Goal: Check status: Check status

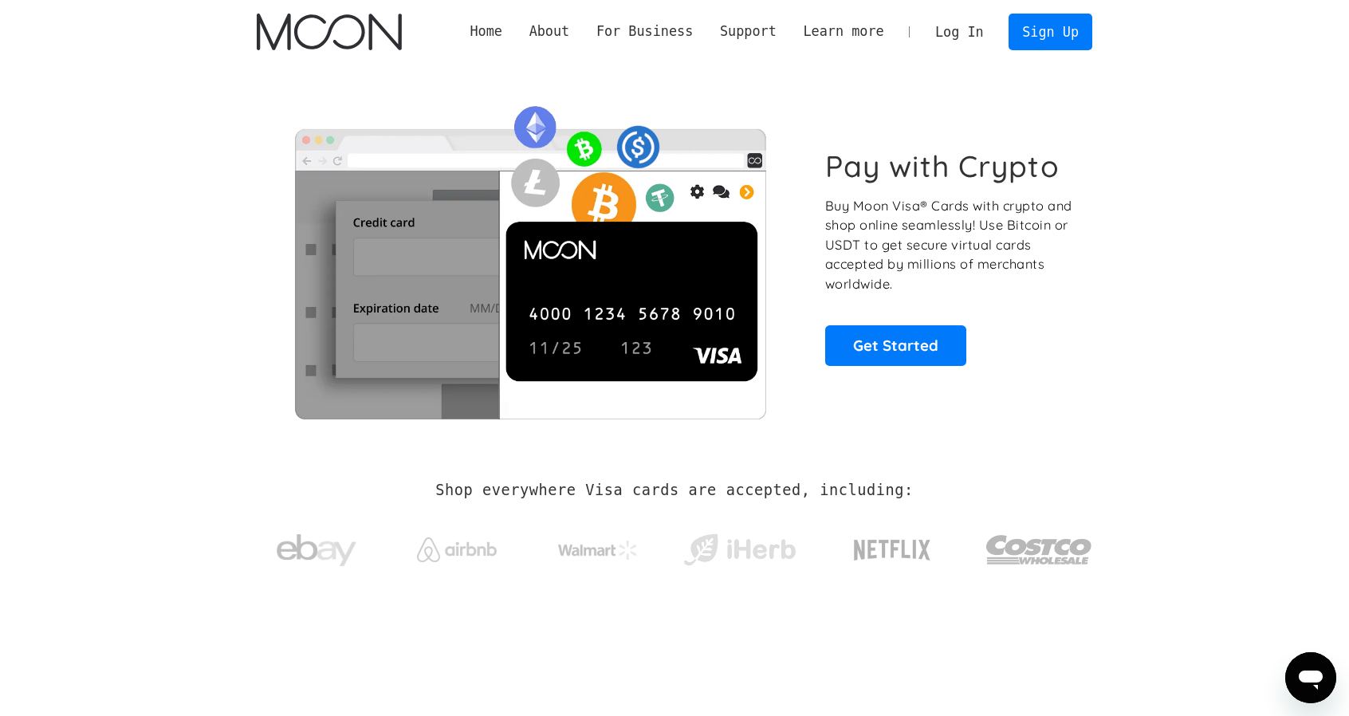
click at [960, 34] on link "Log In" at bounding box center [959, 31] width 75 height 35
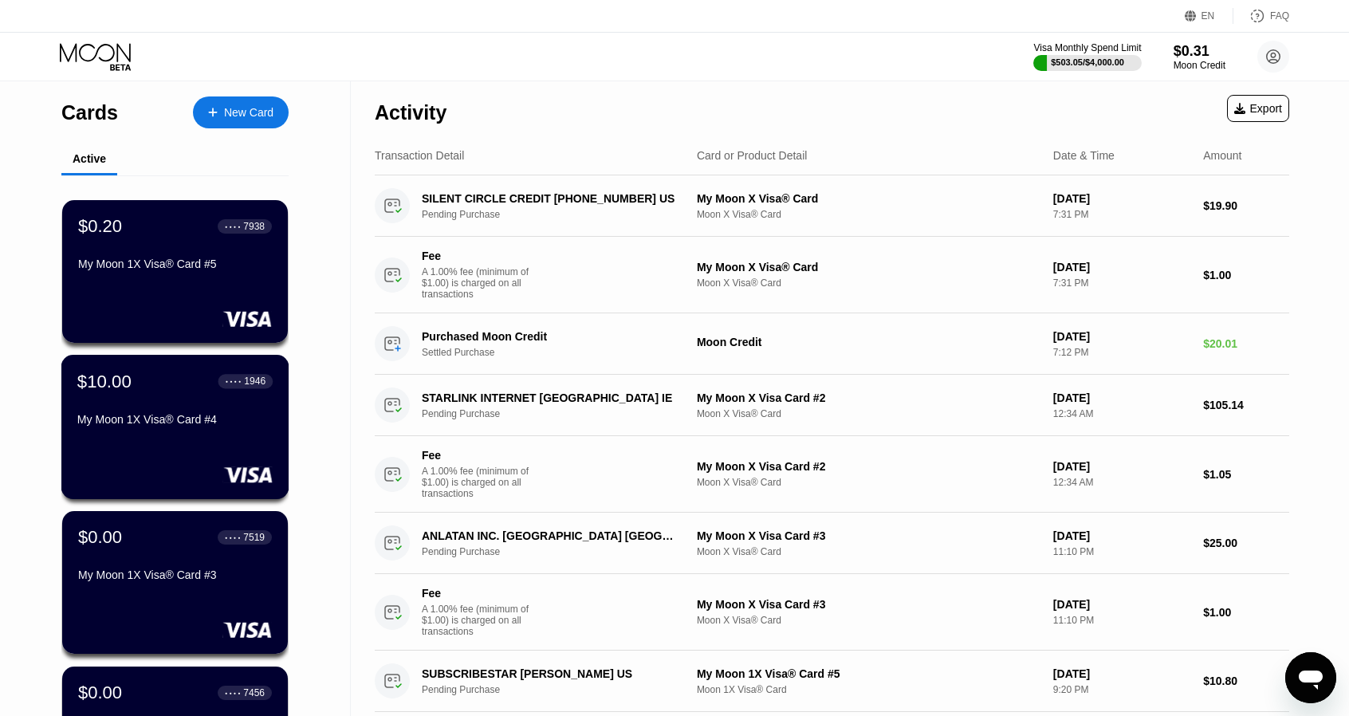
click at [201, 441] on div "$10.00 ● ● ● ● 1946 My Moon 1X Visa® Card #4" at bounding box center [175, 427] width 228 height 144
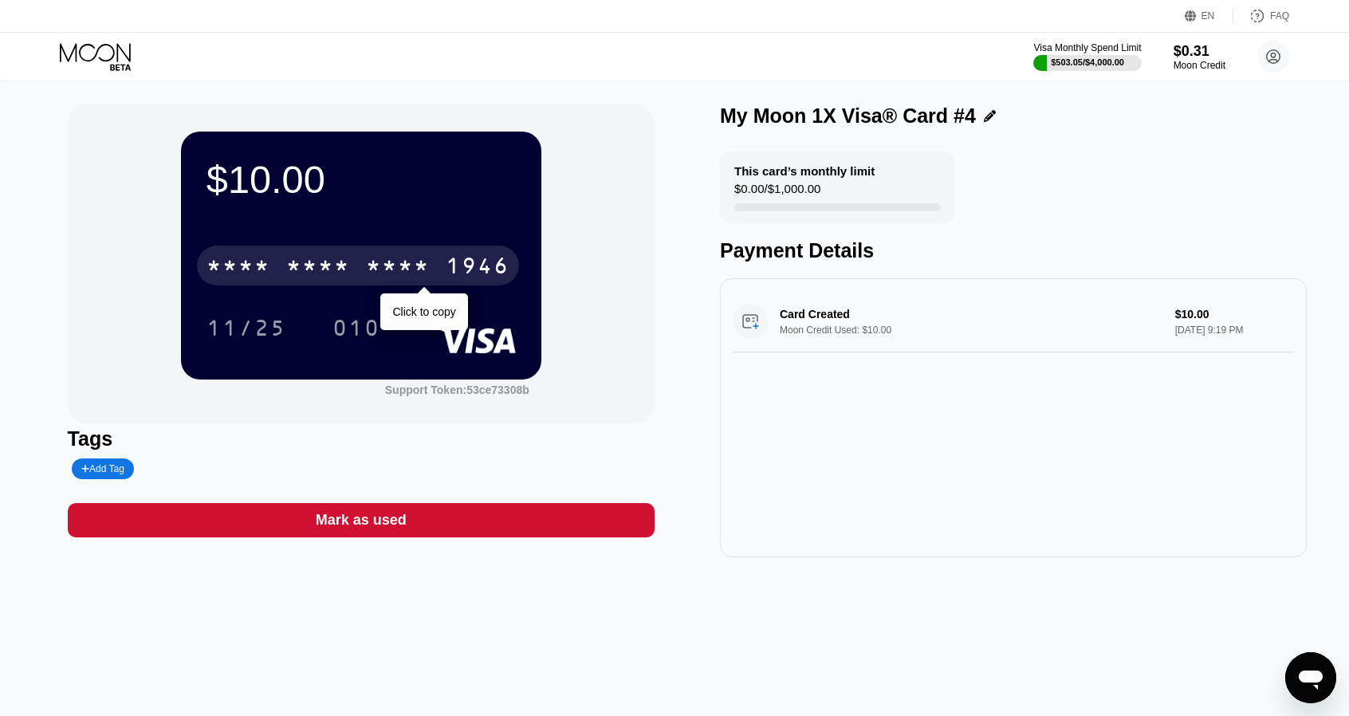
click at [295, 286] on div "* * * * * * * * * * * * 1946" at bounding box center [358, 266] width 322 height 40
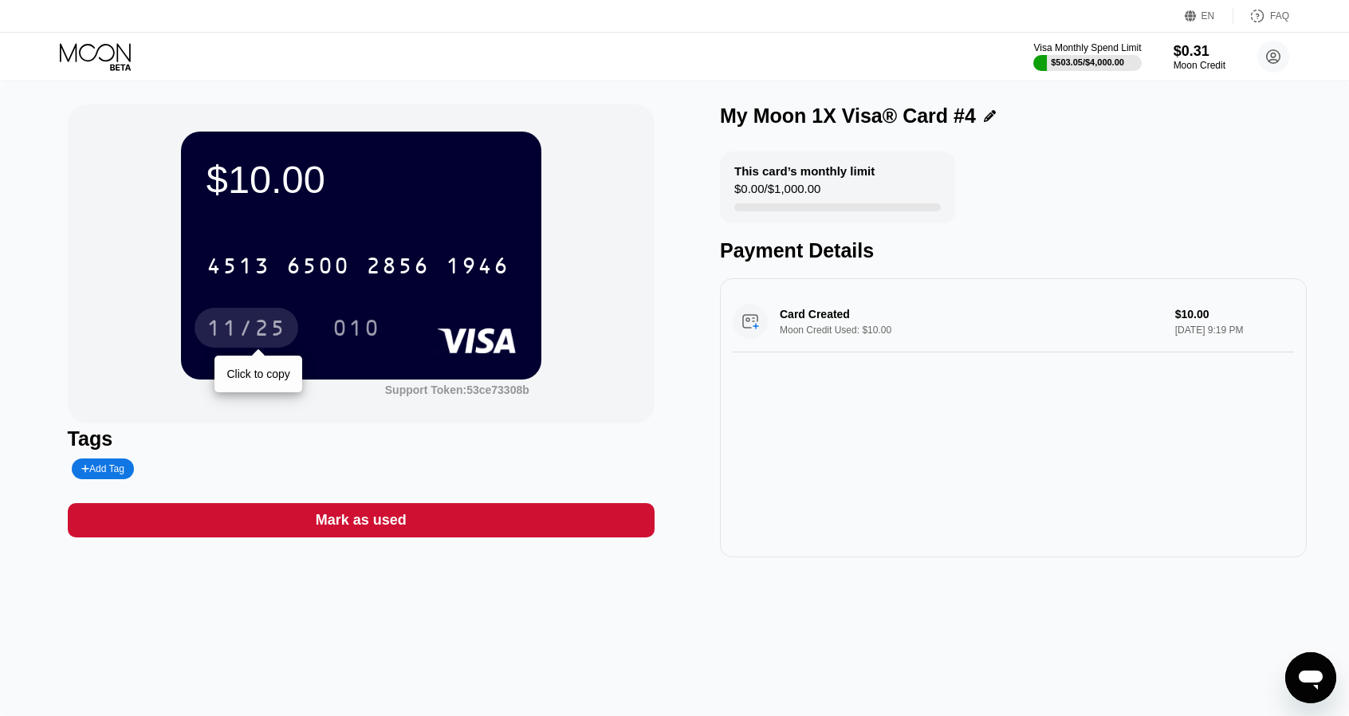
click at [274, 313] on div "11/25" at bounding box center [247, 328] width 104 height 40
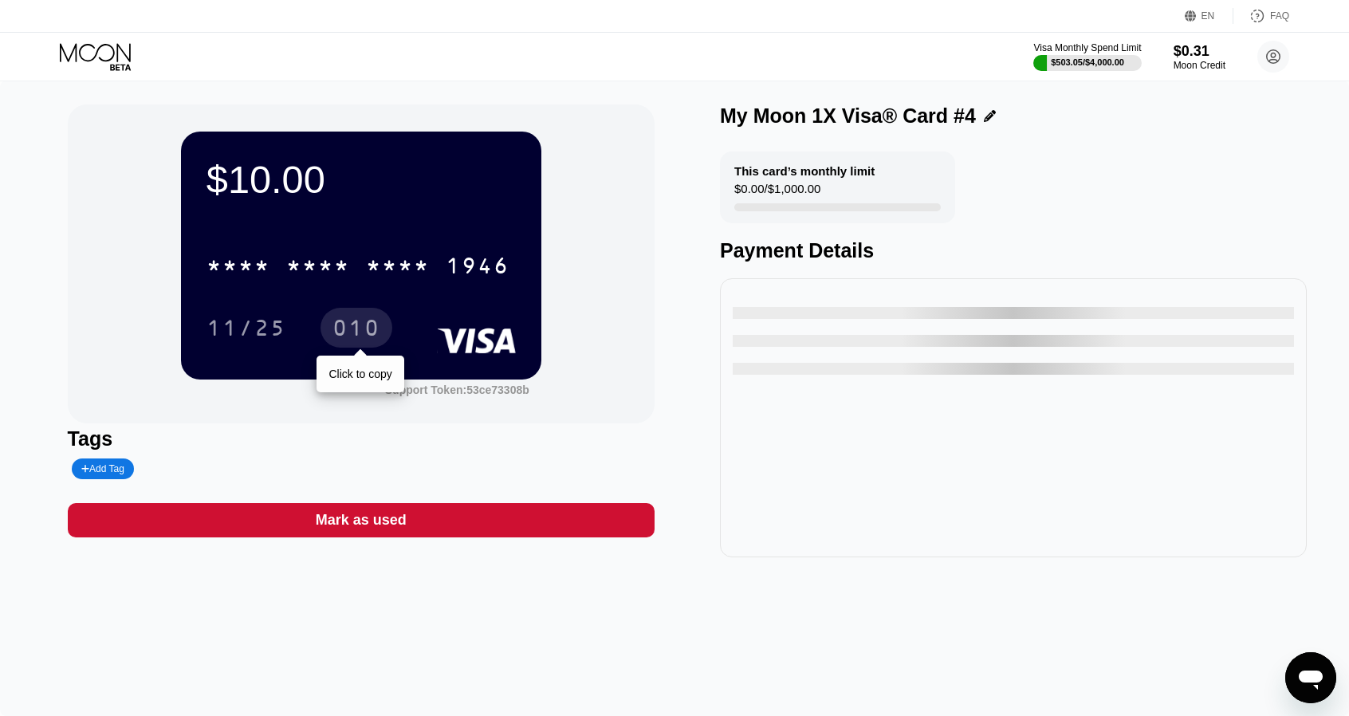
drag, startPoint x: 370, startPoint y: 341, endPoint x: 340, endPoint y: 178, distance: 166.3
click at [370, 341] on div "010" at bounding box center [357, 330] width 48 height 26
